Goal: Task Accomplishment & Management: Complete application form

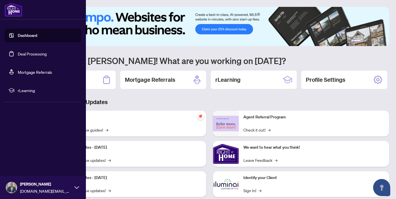
click at [24, 56] on link "Deal Processing" at bounding box center [32, 53] width 29 height 5
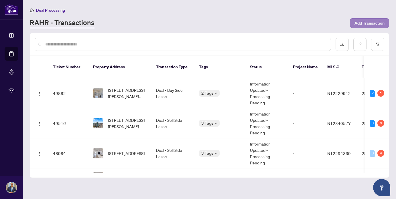
click at [379, 22] on span "Add Transaction" at bounding box center [369, 23] width 30 height 9
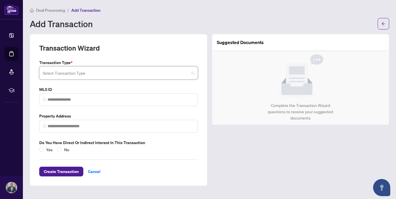
click at [129, 73] on input "search" at bounding box center [116, 74] width 146 height 13
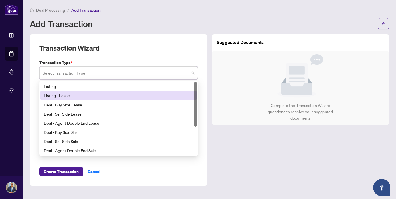
click at [116, 92] on div "Listing - Lease" at bounding box center [118, 95] width 149 height 6
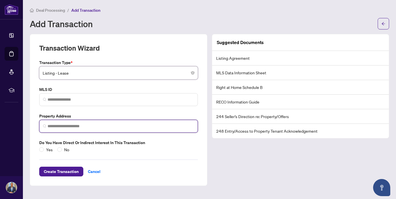
click at [101, 126] on input "search" at bounding box center [120, 126] width 146 height 6
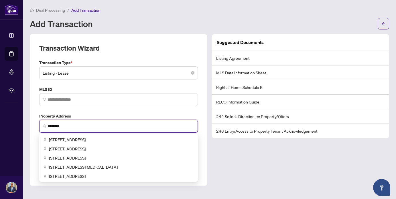
drag, startPoint x: 101, startPoint y: 126, endPoint x: 112, endPoint y: 139, distance: 16.7
click at [86, 139] on span "[STREET_ADDRESS]" at bounding box center [67, 139] width 37 height 6
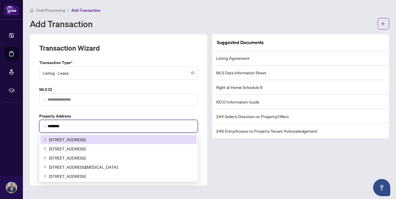
type input "**********"
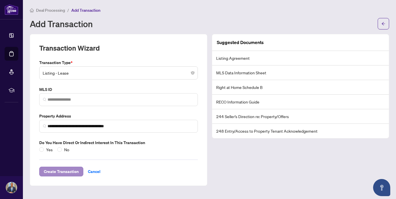
click at [66, 170] on span "Create Transaction" at bounding box center [61, 171] width 35 height 9
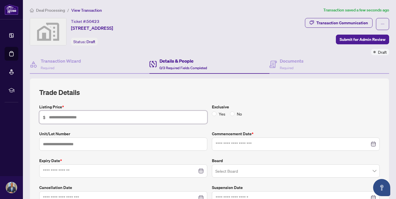
click at [83, 115] on input "text" at bounding box center [126, 117] width 154 height 6
type input "*****"
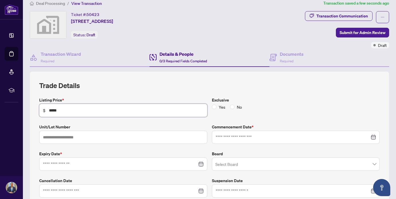
scroll to position [8, 0]
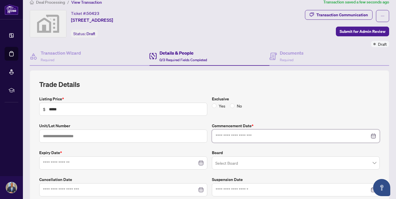
click at [250, 138] on input at bounding box center [292, 136] width 154 height 6
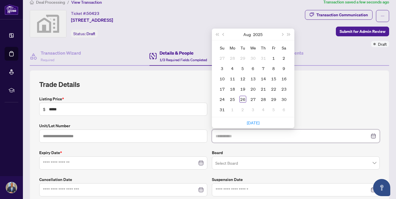
type input "**********"
click at [222, 99] on div "24" at bounding box center [222, 99] width 7 height 7
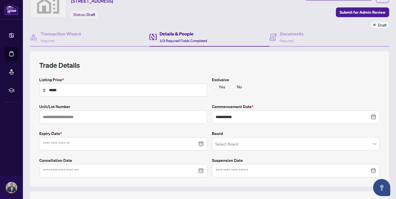
scroll to position [29, 0]
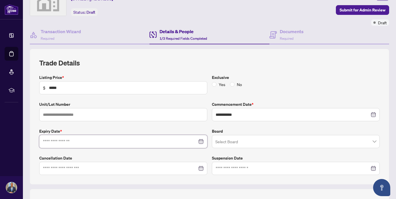
click at [167, 140] on input at bounding box center [120, 141] width 154 height 6
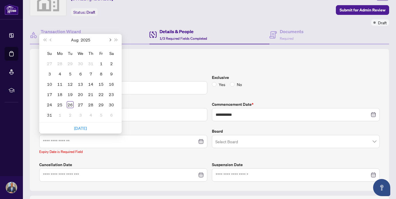
click at [111, 37] on button "Next month (PageDown)" at bounding box center [109, 39] width 6 height 11
type input "**********"
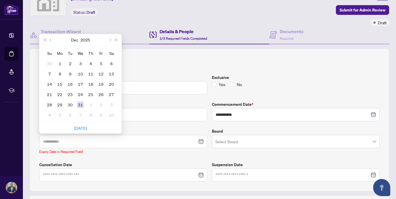
click at [81, 102] on div "31" at bounding box center [80, 104] width 7 height 7
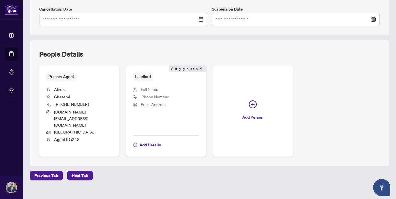
scroll to position [178, 0]
click at [79, 171] on span "Next Tab" at bounding box center [80, 175] width 16 height 9
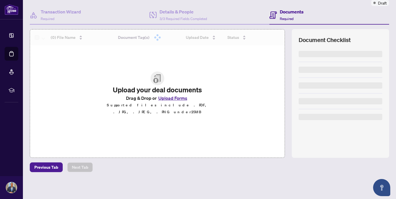
scroll to position [49, 0]
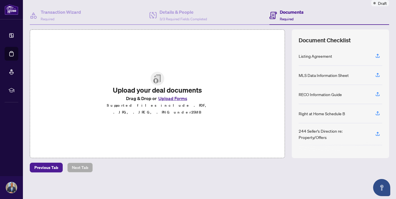
click at [175, 99] on button "Upload Forms" at bounding box center [172, 98] width 32 height 7
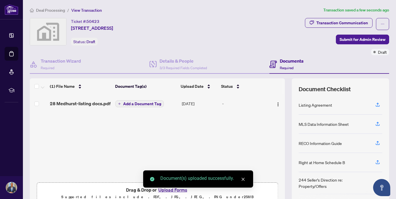
scroll to position [0, 0]
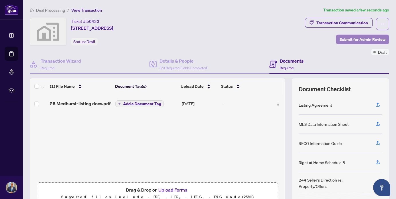
click at [368, 39] on span "Submit for Admin Review" at bounding box center [362, 39] width 46 height 9
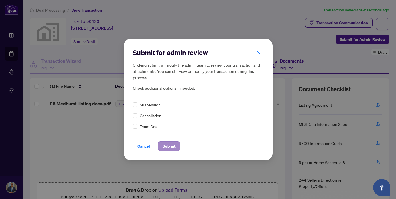
click at [172, 144] on span "Submit" at bounding box center [168, 146] width 13 height 9
